Goal: Communication & Community: Ask a question

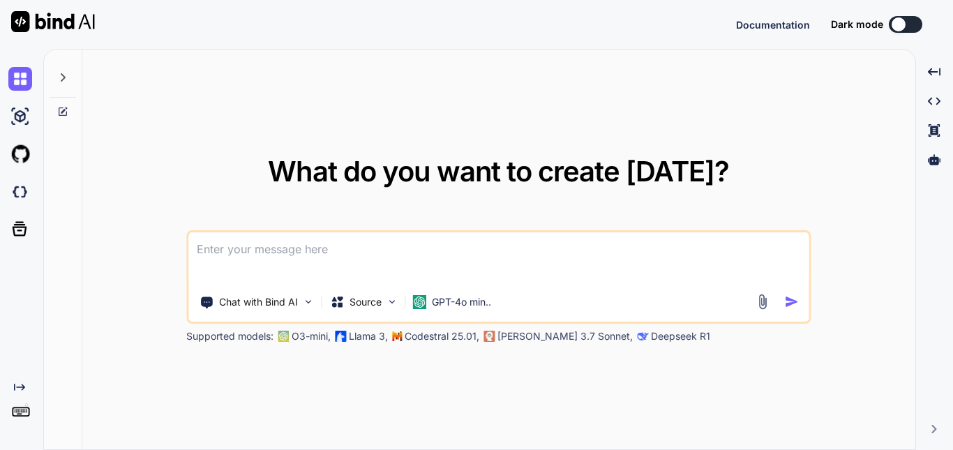
click at [246, 254] on textarea at bounding box center [498, 258] width 620 height 52
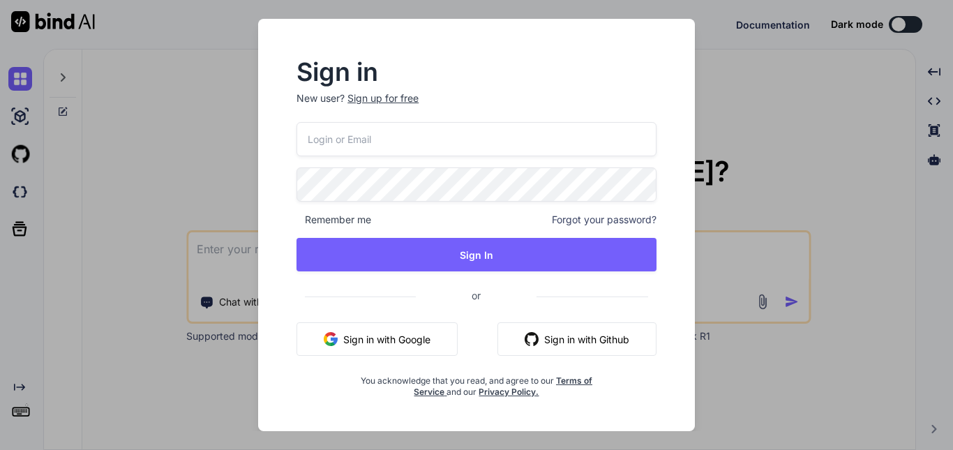
type input "[EMAIL_ADDRESS][DOMAIN_NAME]"
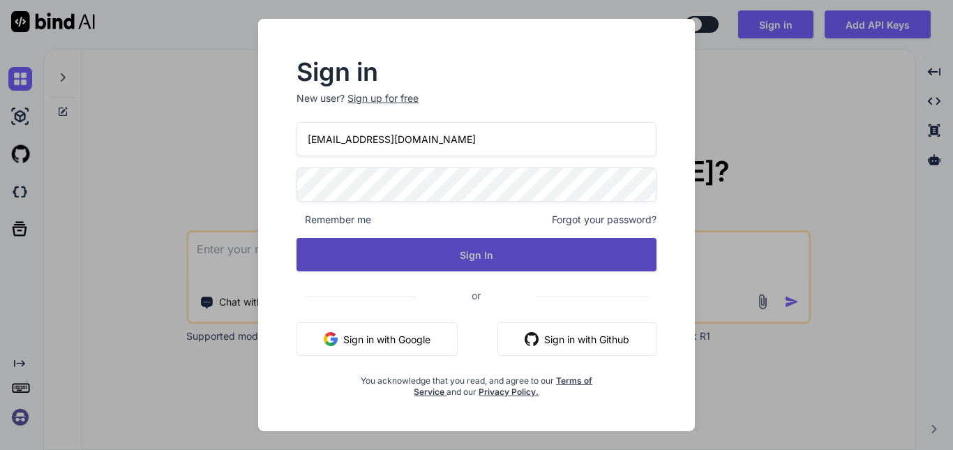
click at [444, 246] on button "Sign In" at bounding box center [477, 254] width 360 height 33
click at [458, 246] on button "Sign In" at bounding box center [477, 254] width 360 height 33
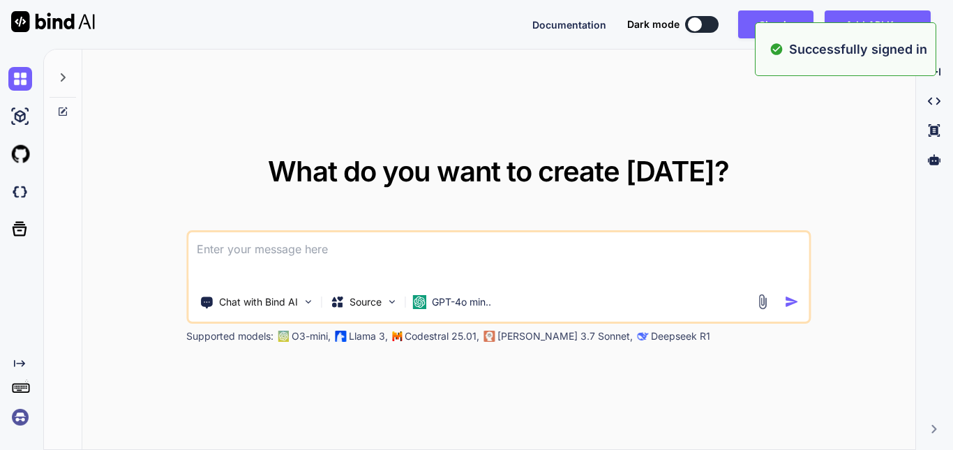
click at [613, 103] on div "What do you want to create [DATE]? Chat with Bind AI Source GPT-4o min.. Suppor…" at bounding box center [498, 250] width 833 height 401
click at [294, 249] on textarea at bounding box center [498, 258] width 620 height 52
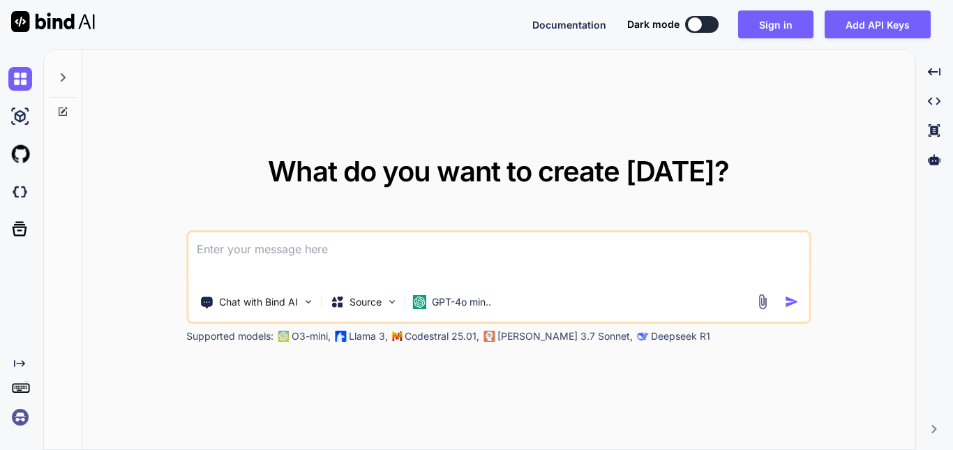
click at [716, 29] on button at bounding box center [701, 24] width 33 height 17
type textarea "x"
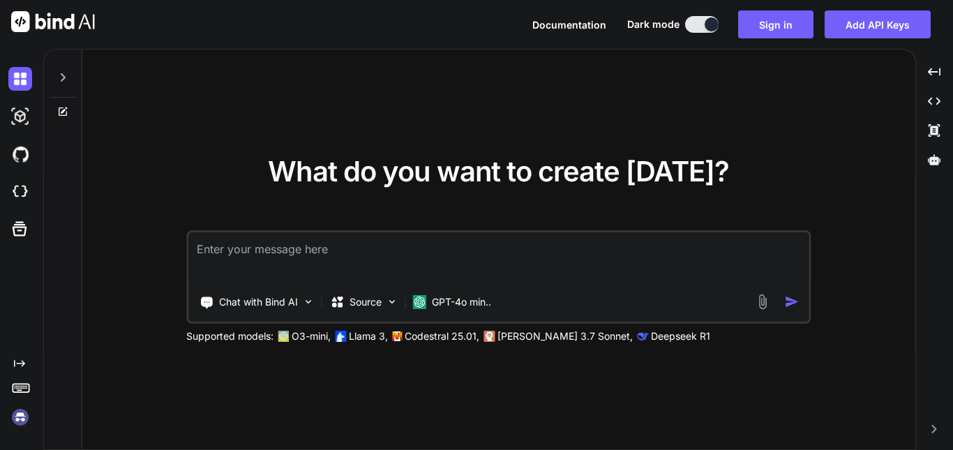
click at [292, 256] on textarea at bounding box center [498, 258] width 620 height 52
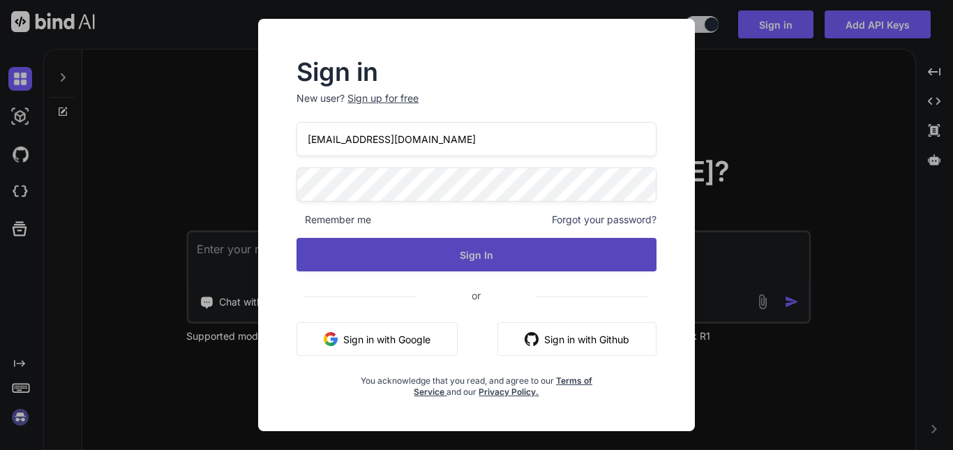
click at [418, 256] on button "Sign In" at bounding box center [477, 254] width 360 height 33
click at [469, 247] on button "Sign In" at bounding box center [477, 254] width 360 height 33
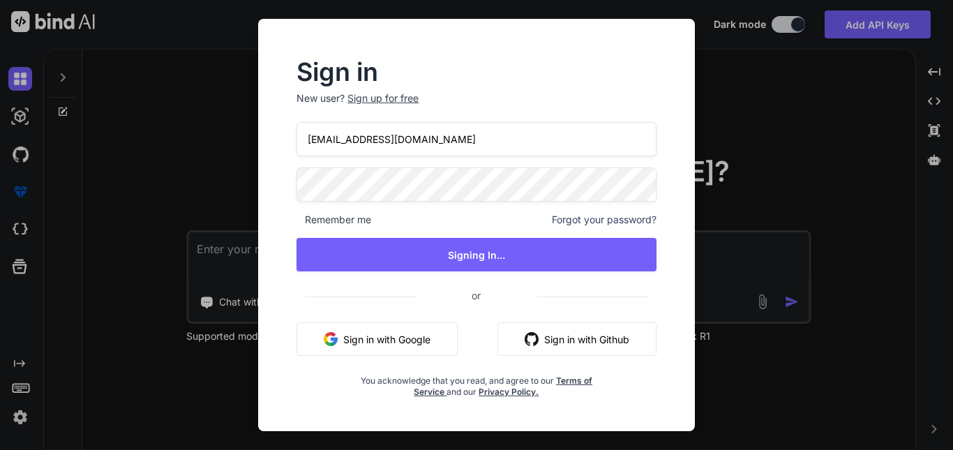
type textarea "x"
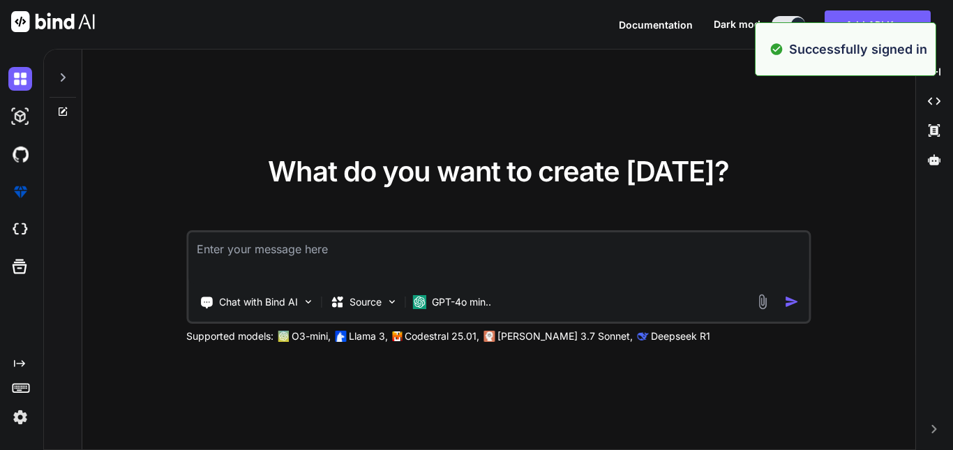
click at [324, 253] on textarea at bounding box center [498, 258] width 620 height 52
type textarea "h"
type textarea "x"
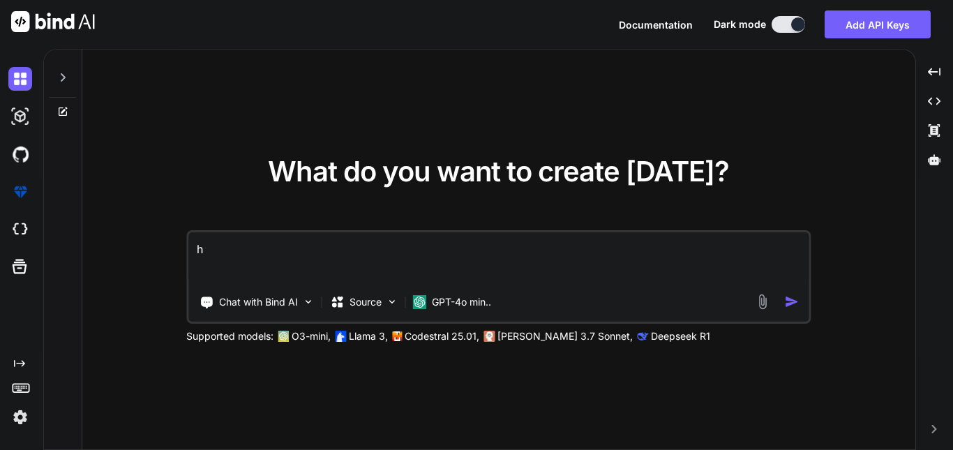
type textarea "hI"
type textarea "x"
type textarea "h"
type textarea "x"
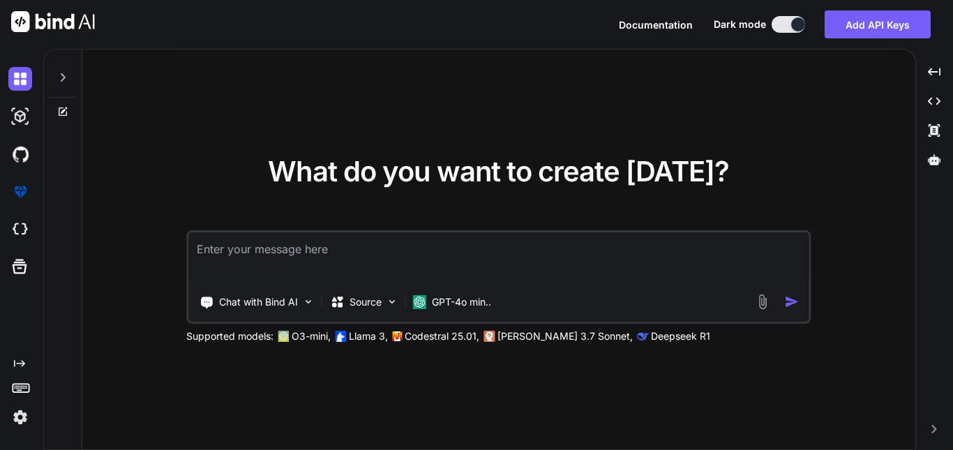
type textarea "H"
type textarea "x"
type textarea "Hi"
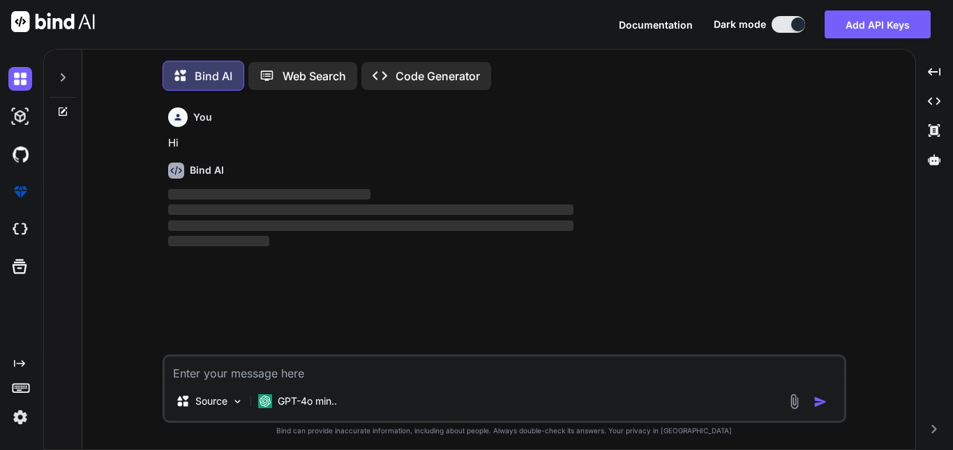
scroll to position [7, 0]
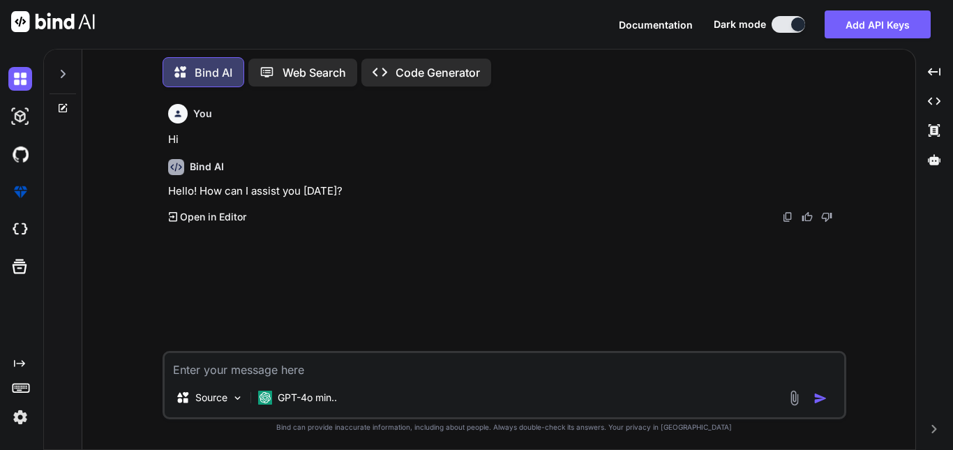
type textarea "x"
click at [237, 364] on textarea at bounding box center [505, 365] width 680 height 25
